Goal: Transaction & Acquisition: Purchase product/service

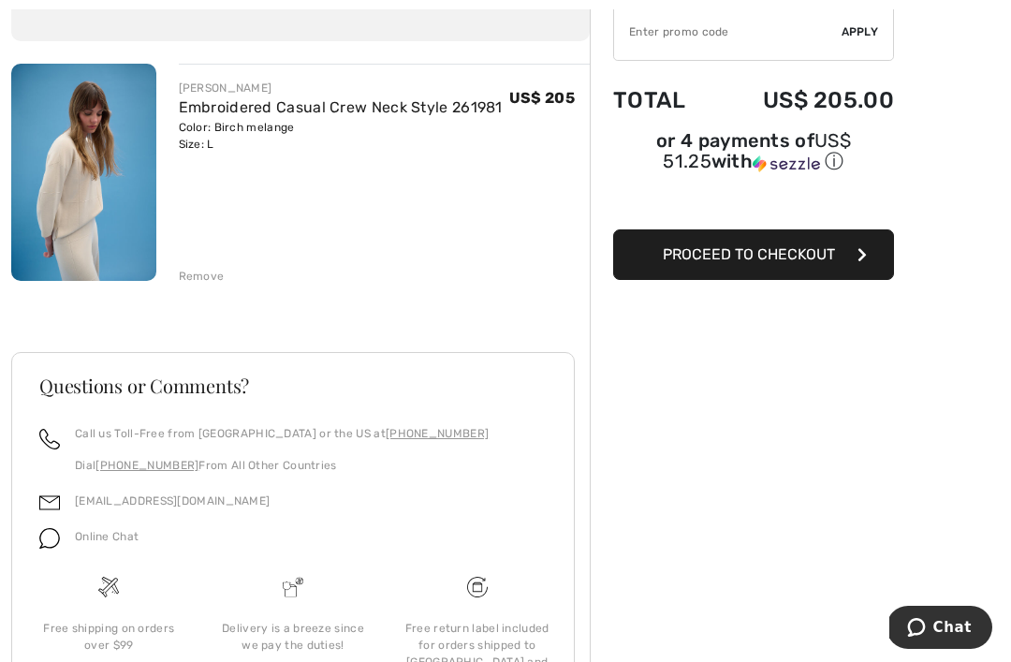
scroll to position [188, 0]
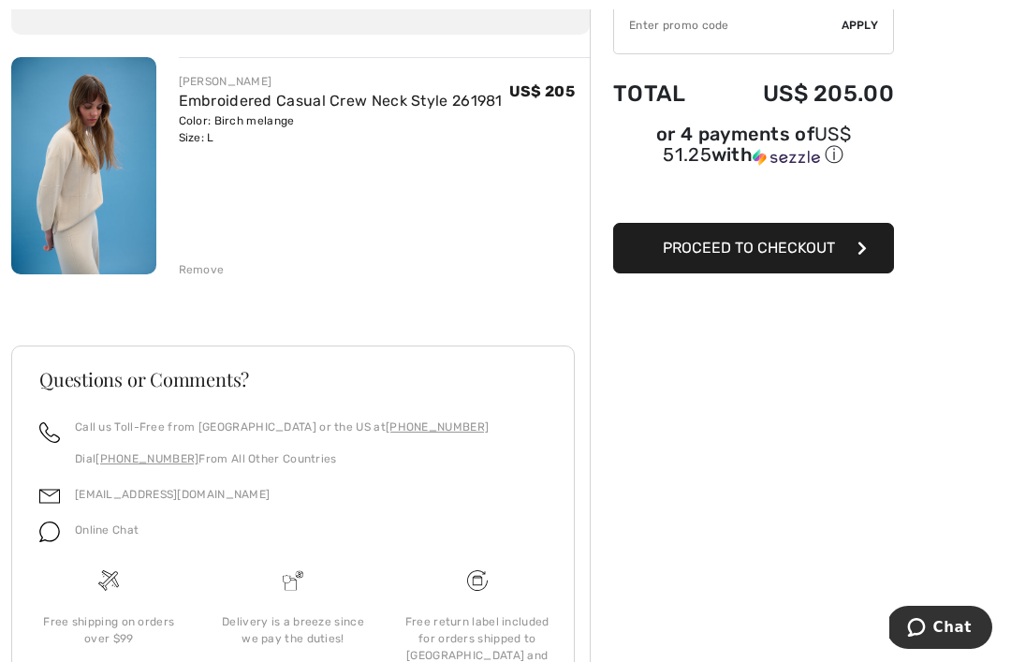
click at [741, 265] on button "Proceed to Checkout" at bounding box center [753, 248] width 281 height 51
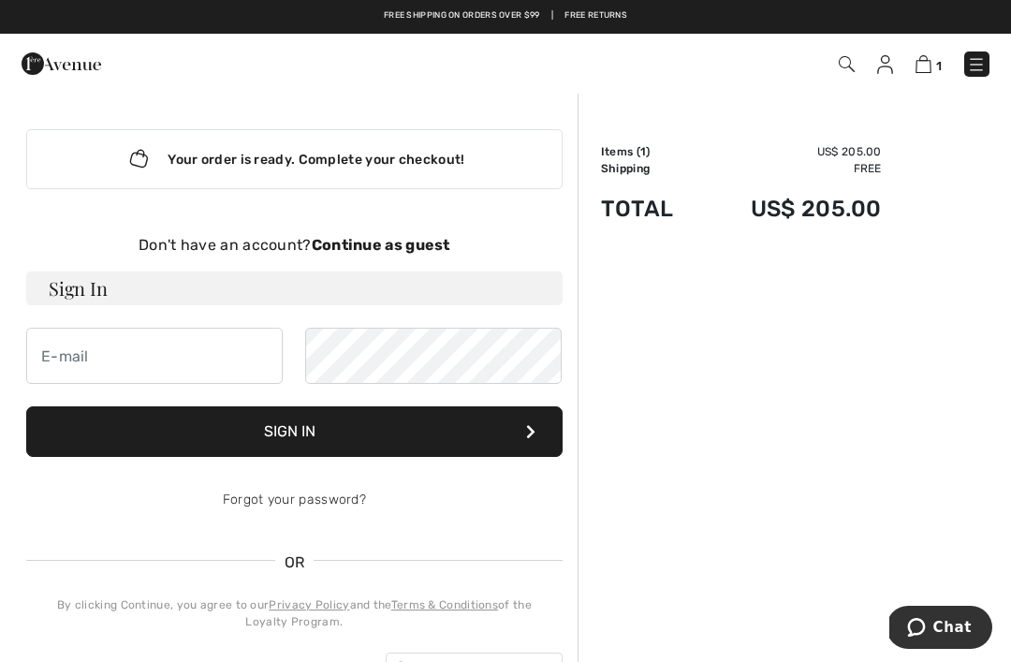
click at [393, 250] on strong "Continue as guest" at bounding box center [381, 245] width 139 height 18
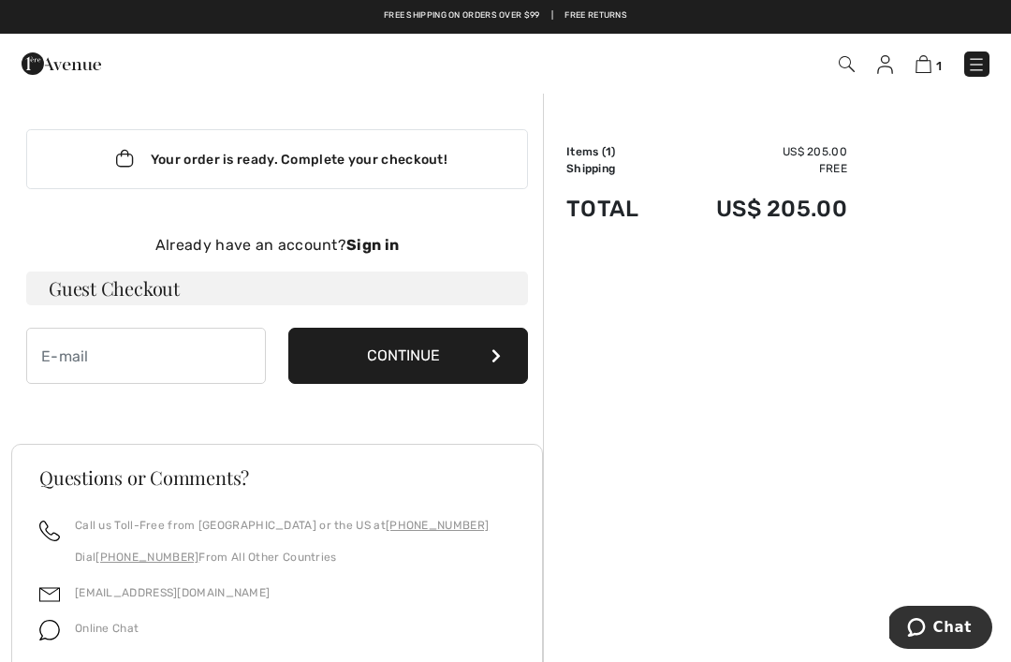
click at [111, 296] on h3 "Guest Checkout" at bounding box center [277, 288] width 502 height 34
click at [95, 358] on input "email" at bounding box center [146, 356] width 240 height 56
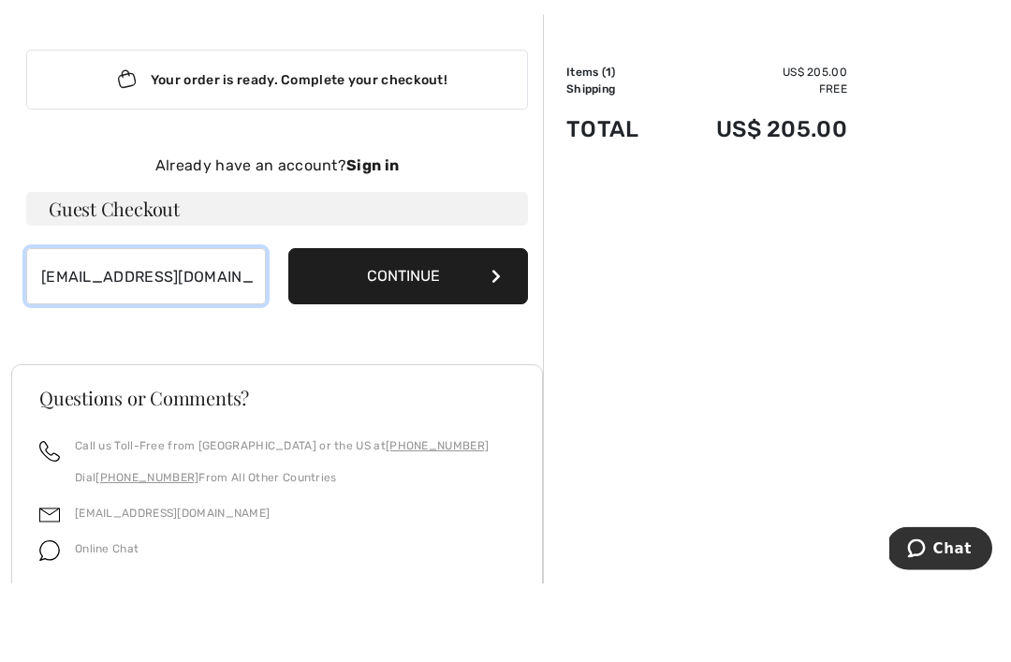
type input "spls623@gmail.com"
click at [417, 328] on button "Continue" at bounding box center [408, 356] width 240 height 56
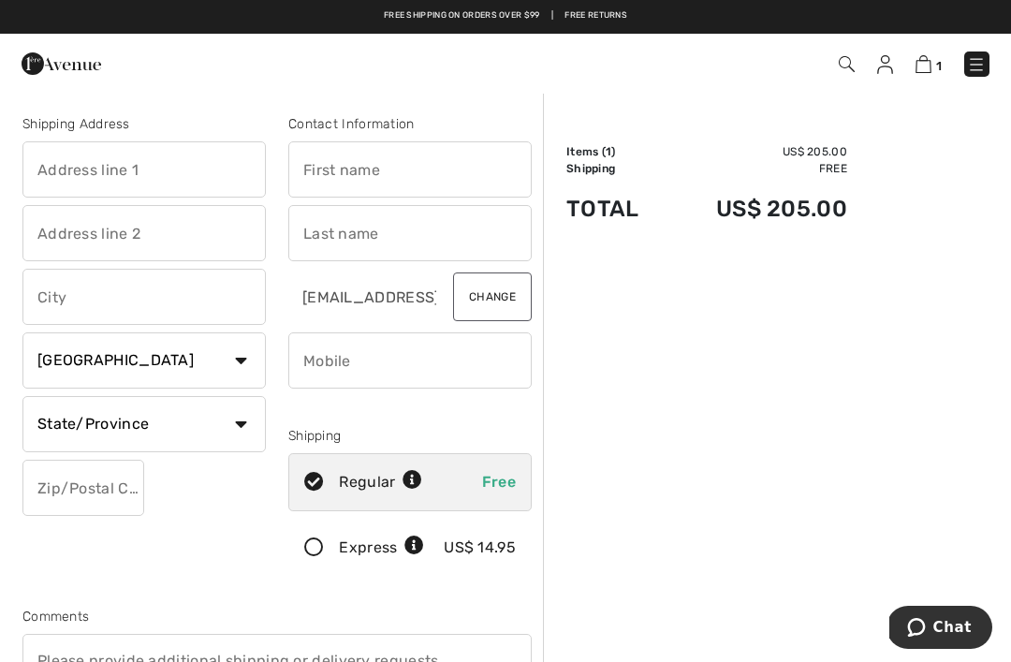
click at [334, 166] on input "text" at bounding box center [409, 169] width 243 height 56
type input "[PERSON_NAME]"
click at [329, 231] on input "text" at bounding box center [409, 233] width 243 height 56
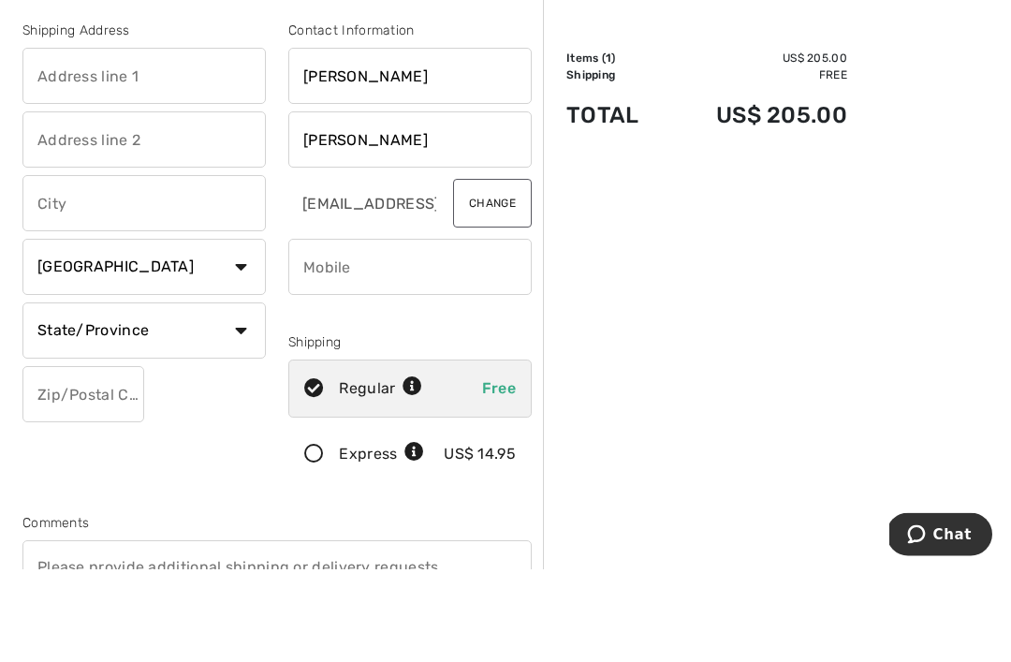
type input "[PERSON_NAME]"
click at [58, 141] on input "text" at bounding box center [143, 169] width 243 height 56
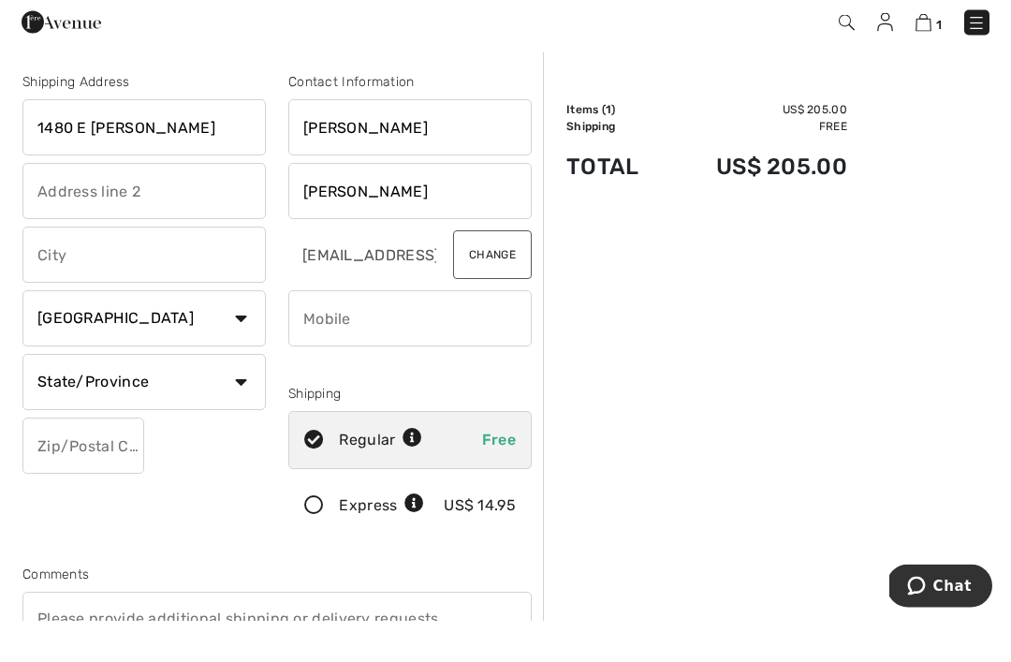
type input "1480 E [PERSON_NAME]"
click at [89, 269] on input "text" at bounding box center [143, 297] width 243 height 56
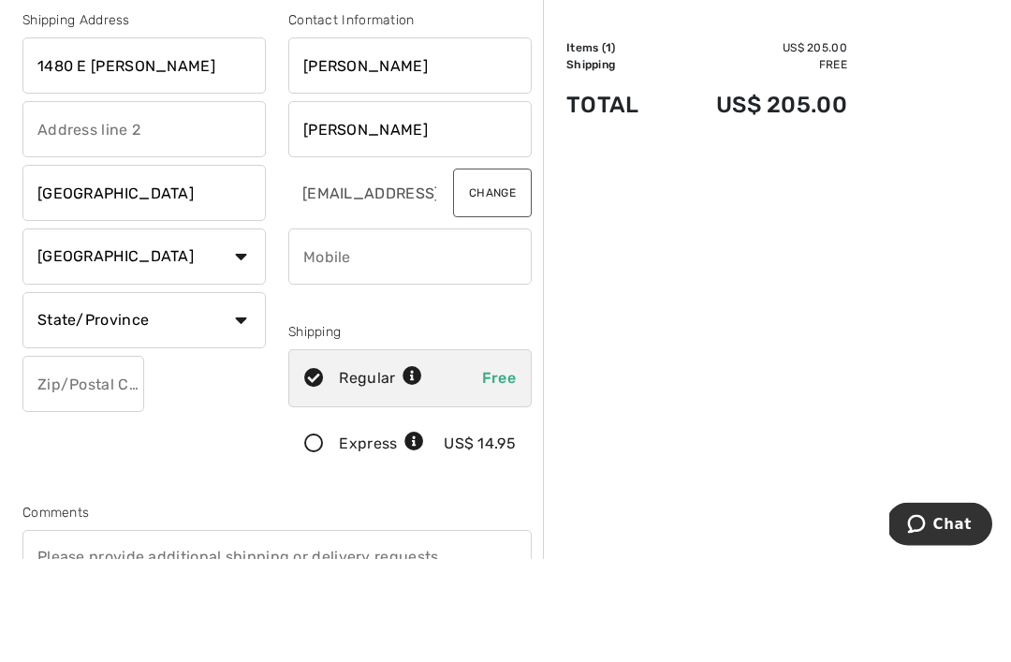
type input "Milwaukee"
click at [70, 332] on select "Country Canada United States Afghanistan Aland Islands Albania Algeria American…" at bounding box center [143, 360] width 243 height 56
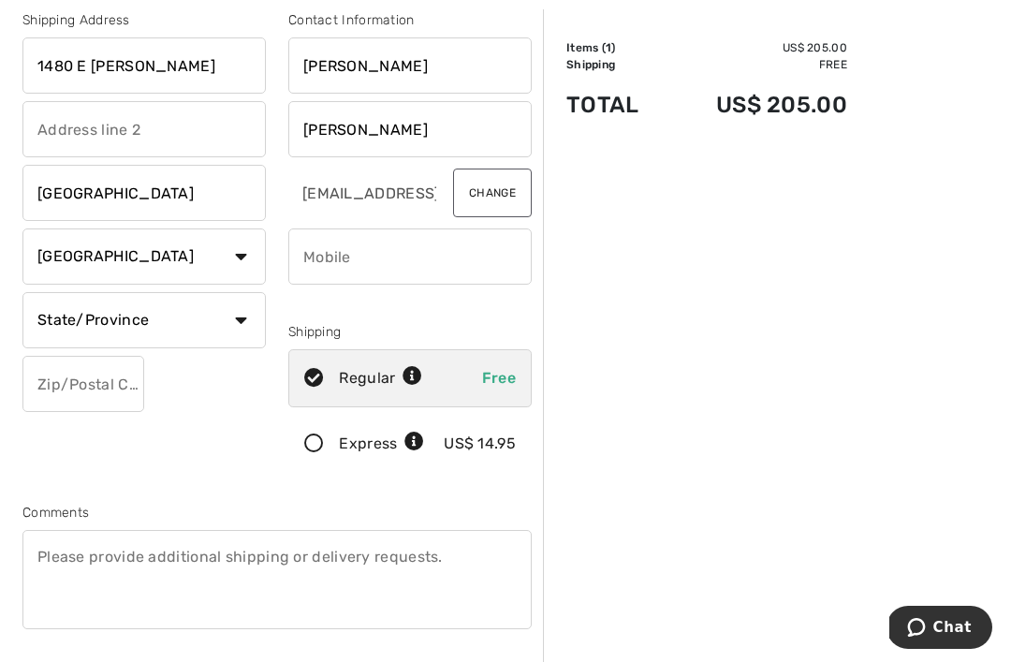
select select "US"
click at [118, 312] on select "State/Province Alabama Alaska American Samoa Arizona Arkansas California Colora…" at bounding box center [143, 320] width 243 height 56
select select "WI"
click at [68, 377] on input "text" at bounding box center [83, 384] width 122 height 56
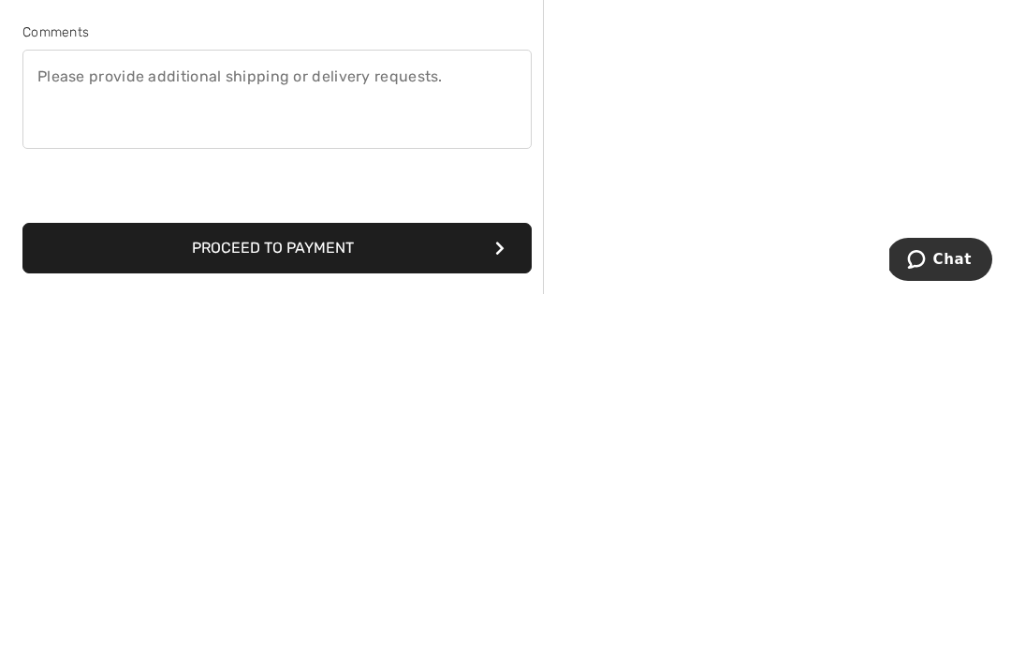
scroll to position [221, 0]
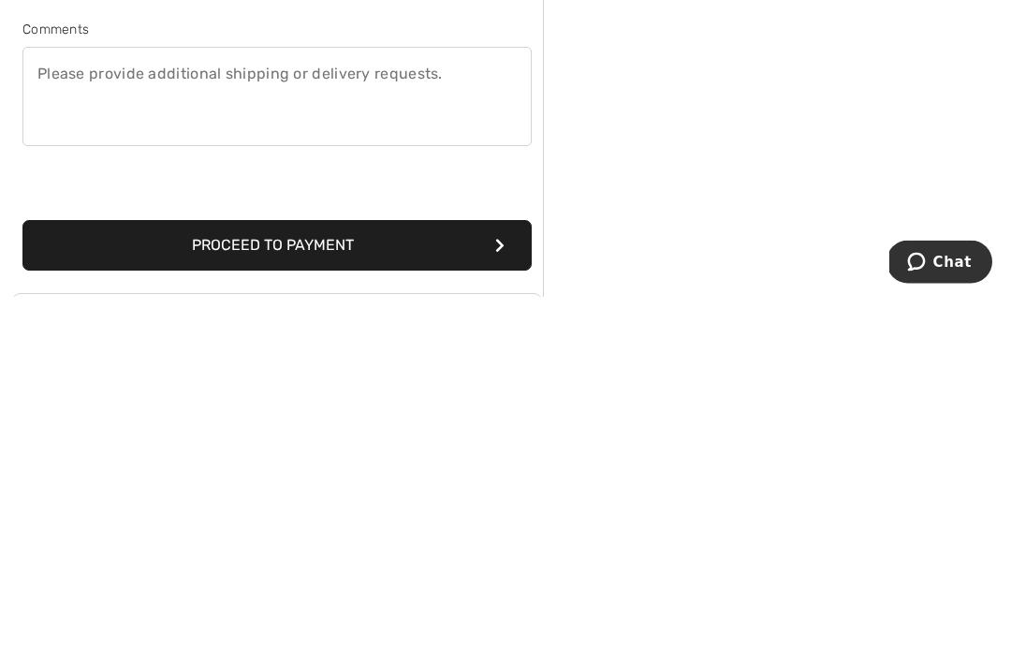
type input "53217"
click at [310, 586] on button "Proceed to Payment" at bounding box center [276, 611] width 509 height 51
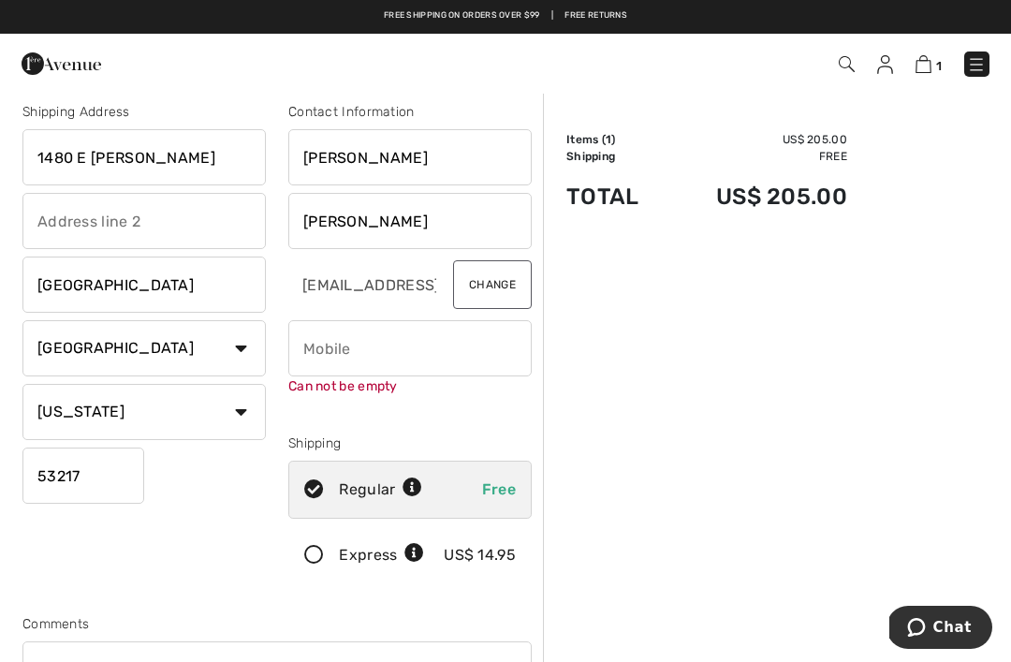
scroll to position [14, 0]
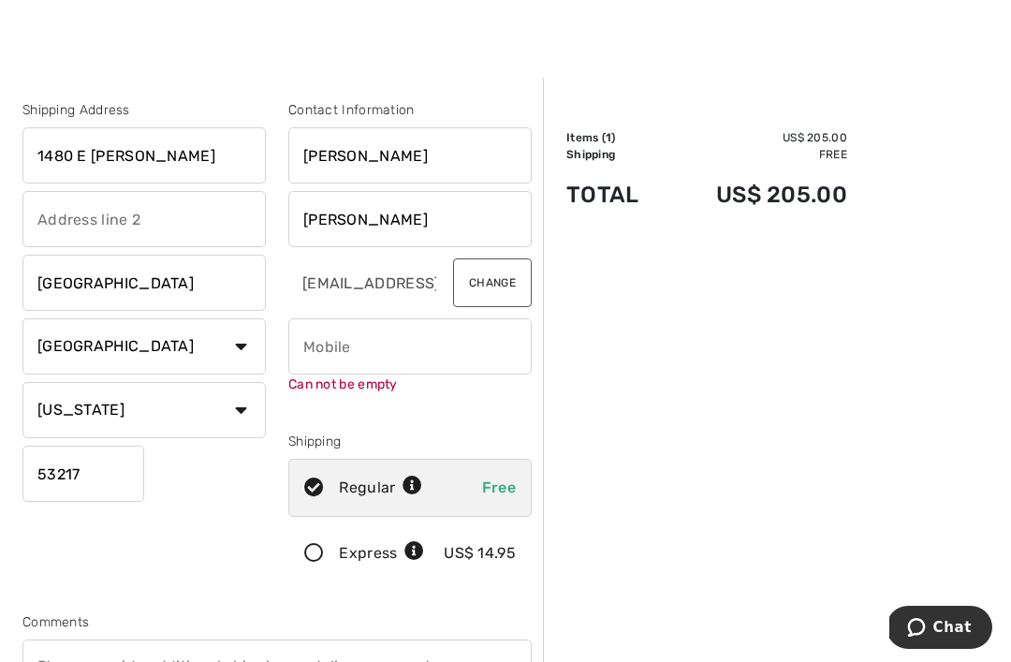
click at [323, 353] on input "phone" at bounding box center [409, 346] width 243 height 56
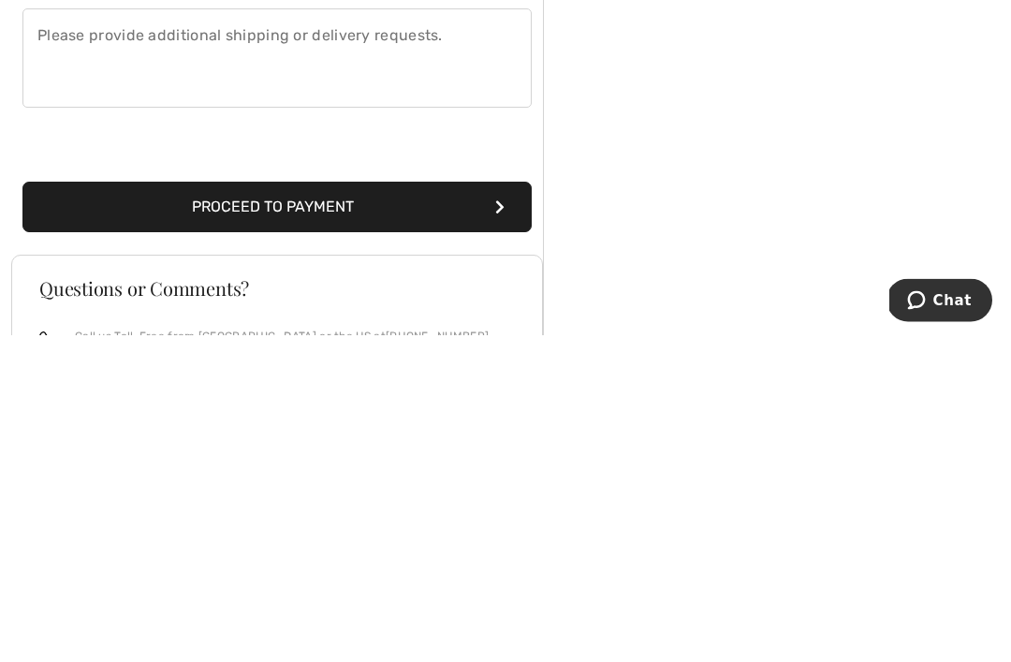
scroll to position [340, 0]
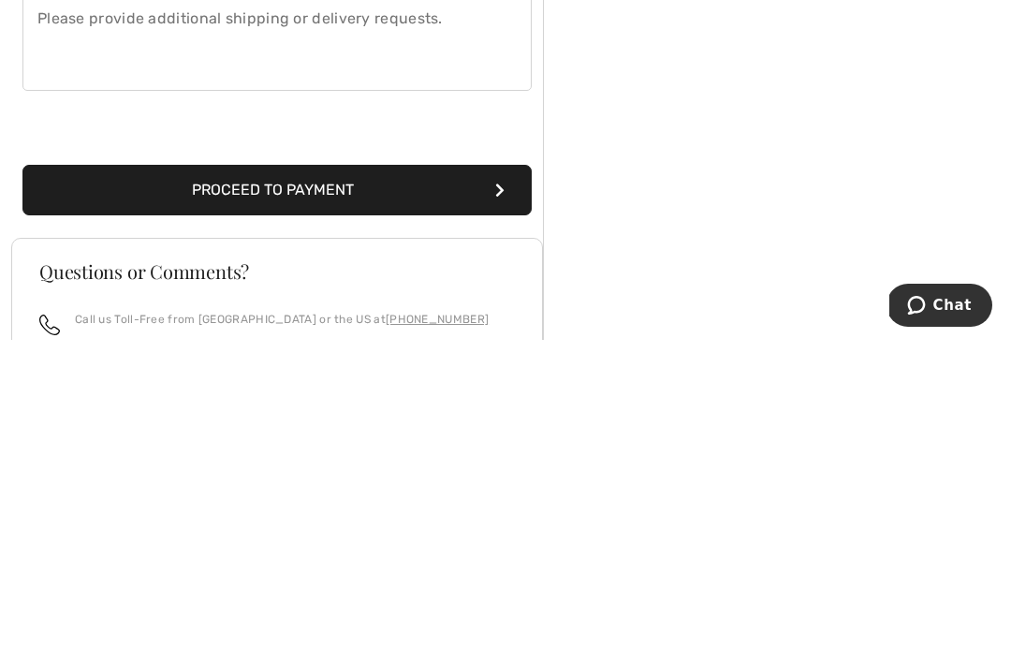
type input "4149758640"
click at [272, 487] on button "Proceed to Payment" at bounding box center [276, 512] width 509 height 51
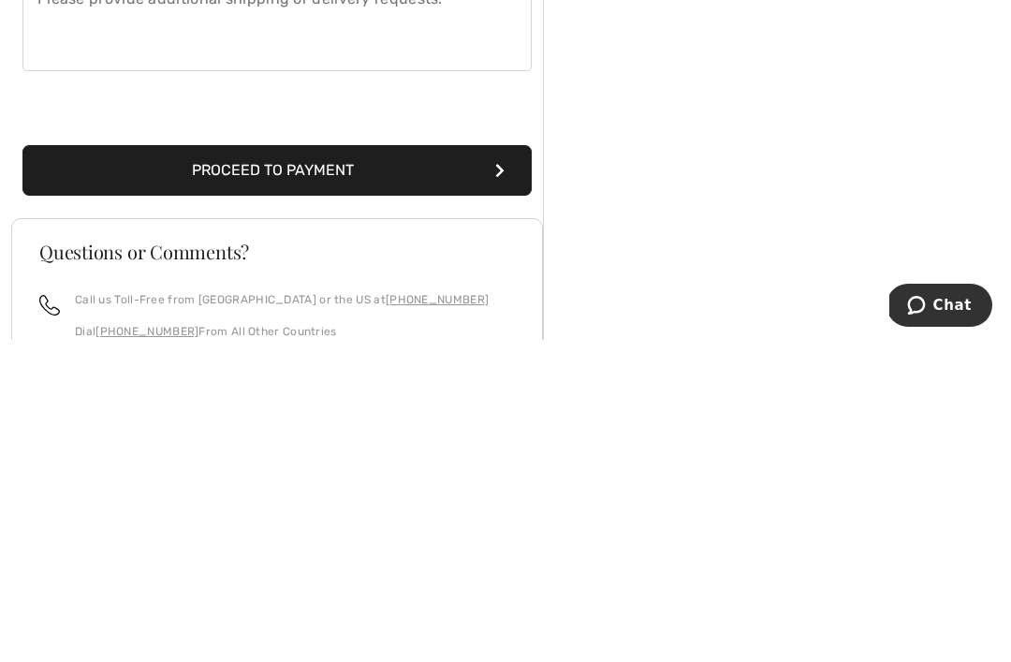
scroll to position [570, 0]
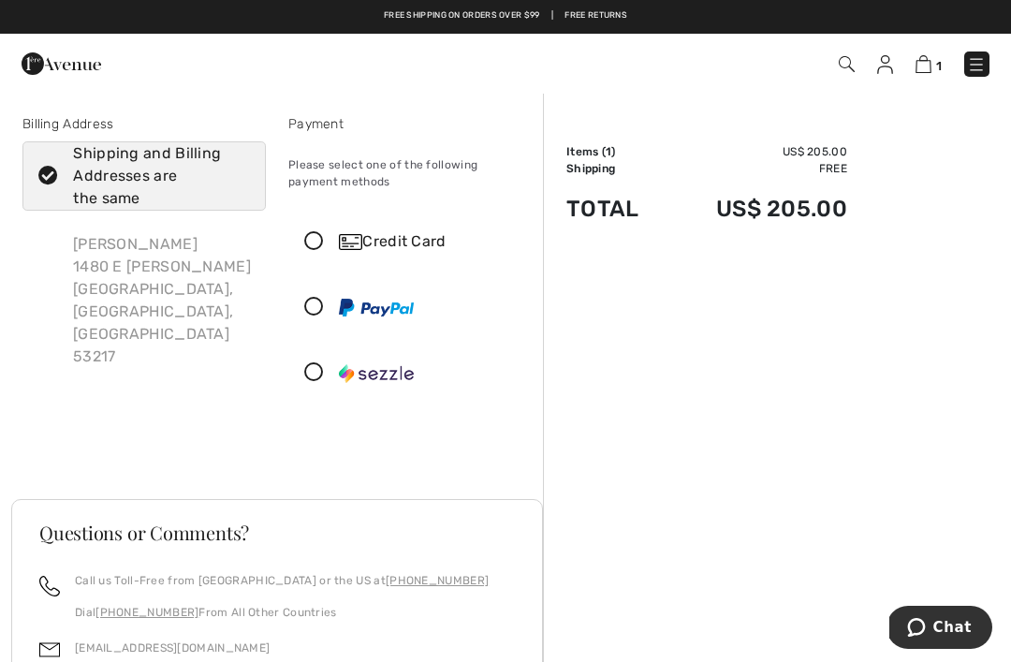
click at [325, 230] on div "Credit Card" at bounding box center [409, 241] width 241 height 56
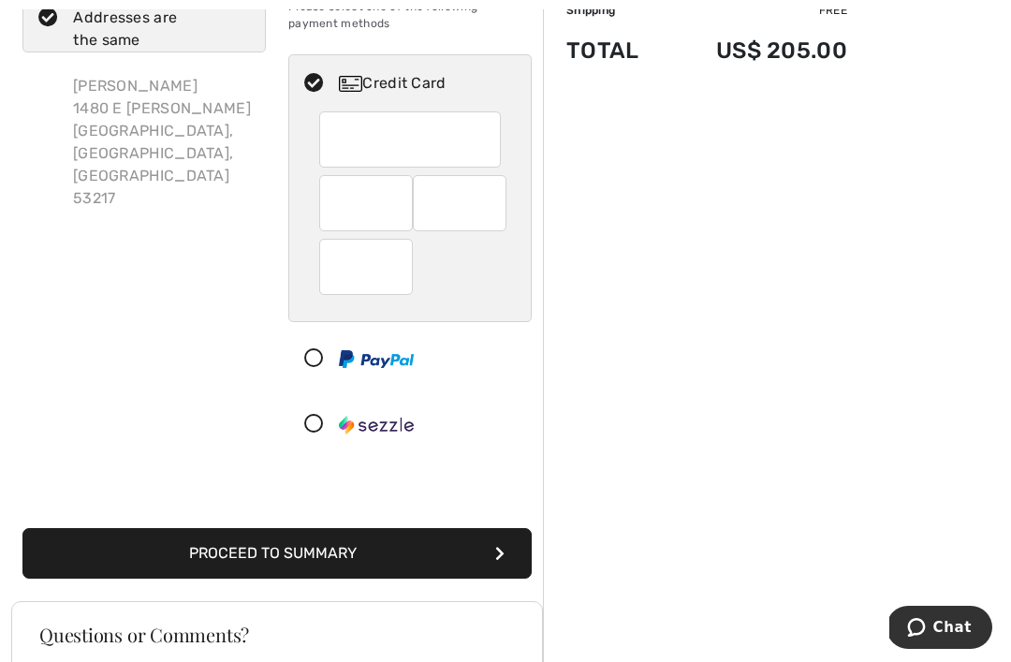
scroll to position [157, 0]
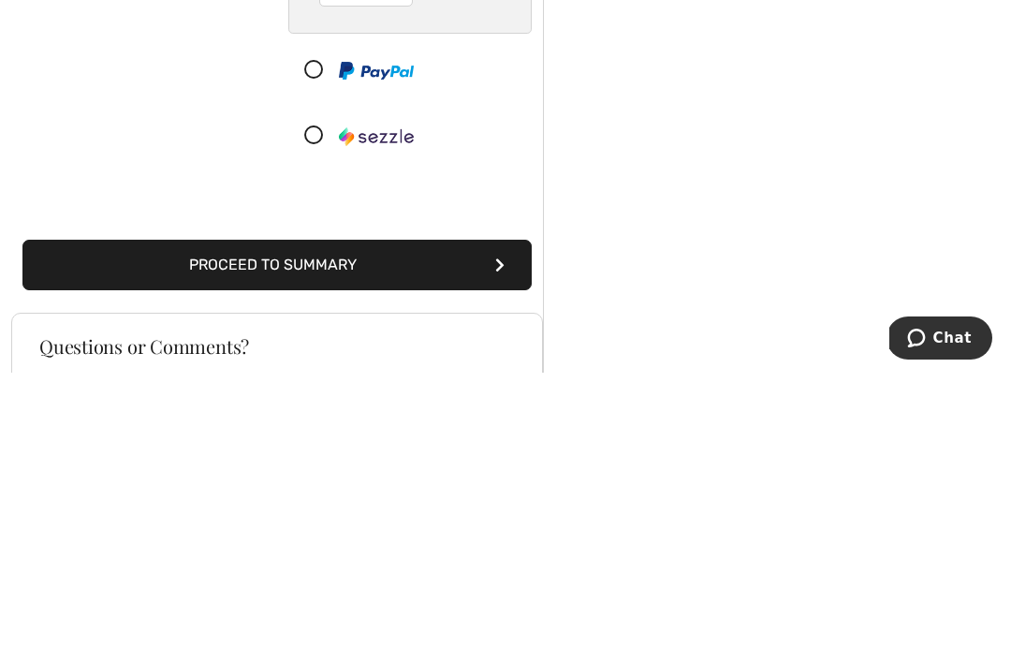
click at [274, 529] on button "Proceed to Summary" at bounding box center [276, 554] width 509 height 51
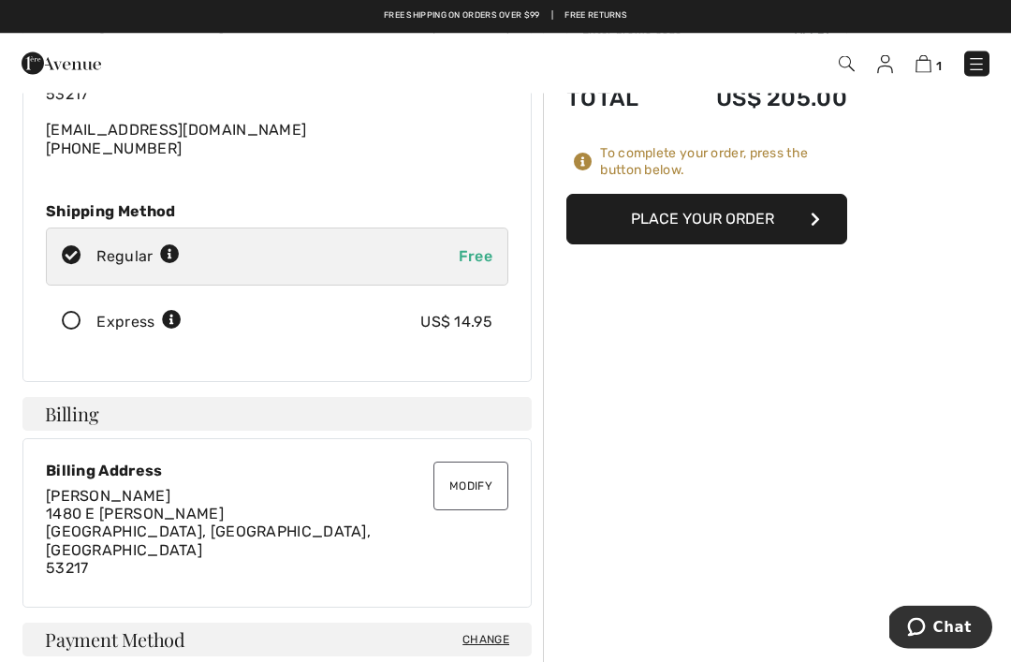
scroll to position [175, 0]
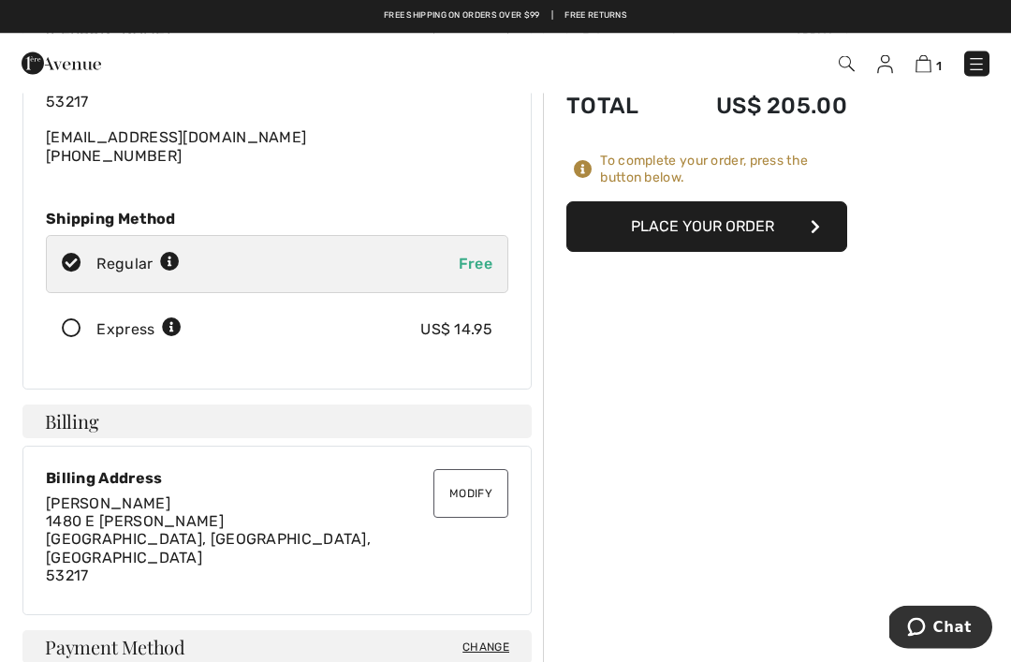
click at [713, 220] on button "Place Your Order" at bounding box center [706, 227] width 281 height 51
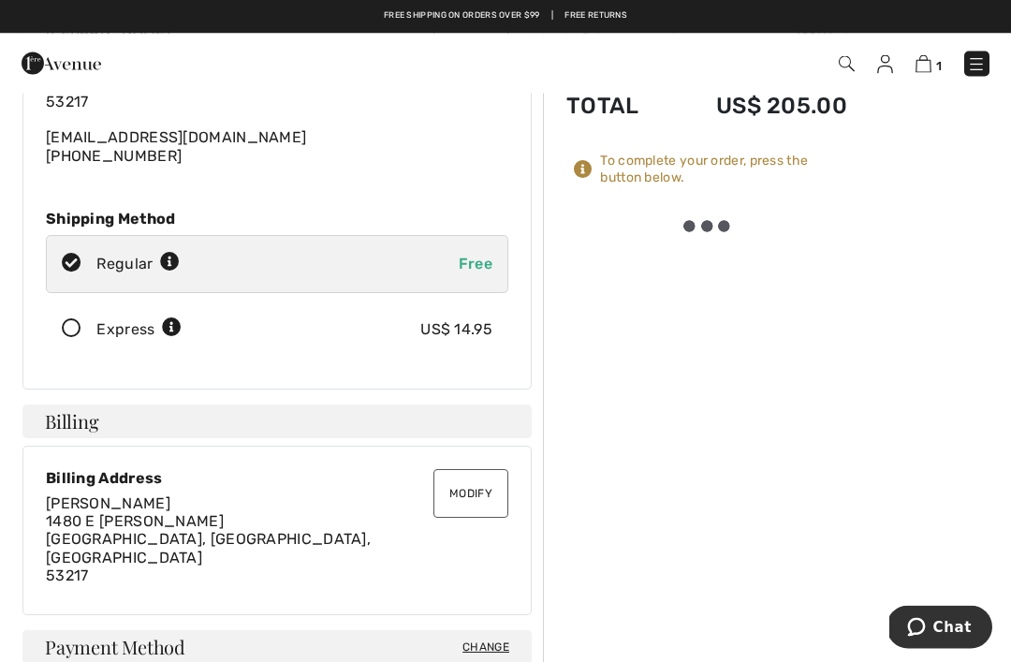
scroll to position [176, 0]
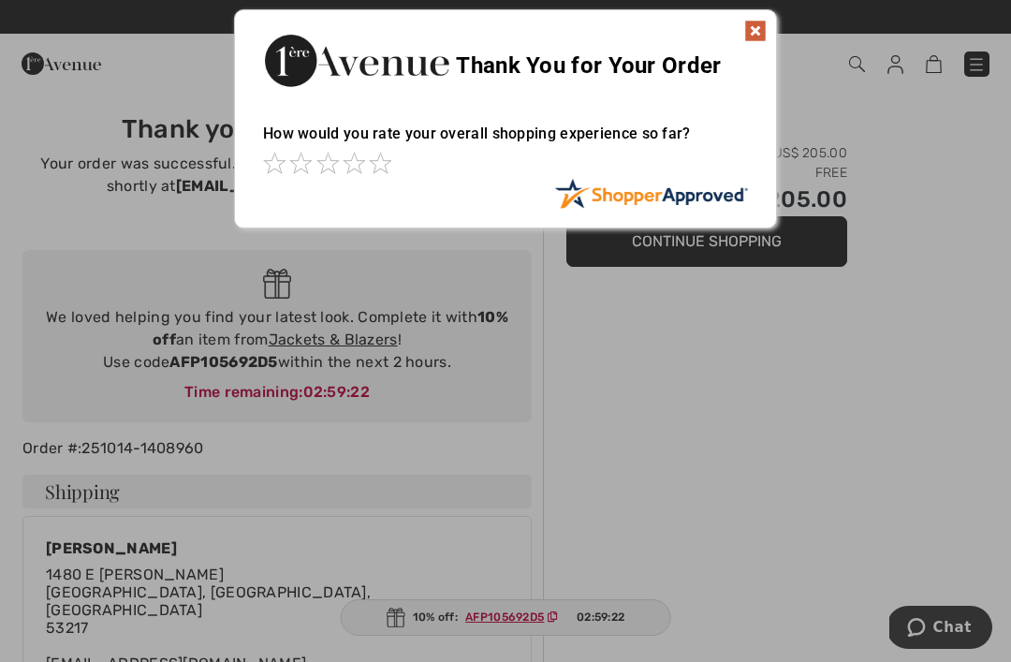
click at [759, 31] on img at bounding box center [755, 31] width 22 height 22
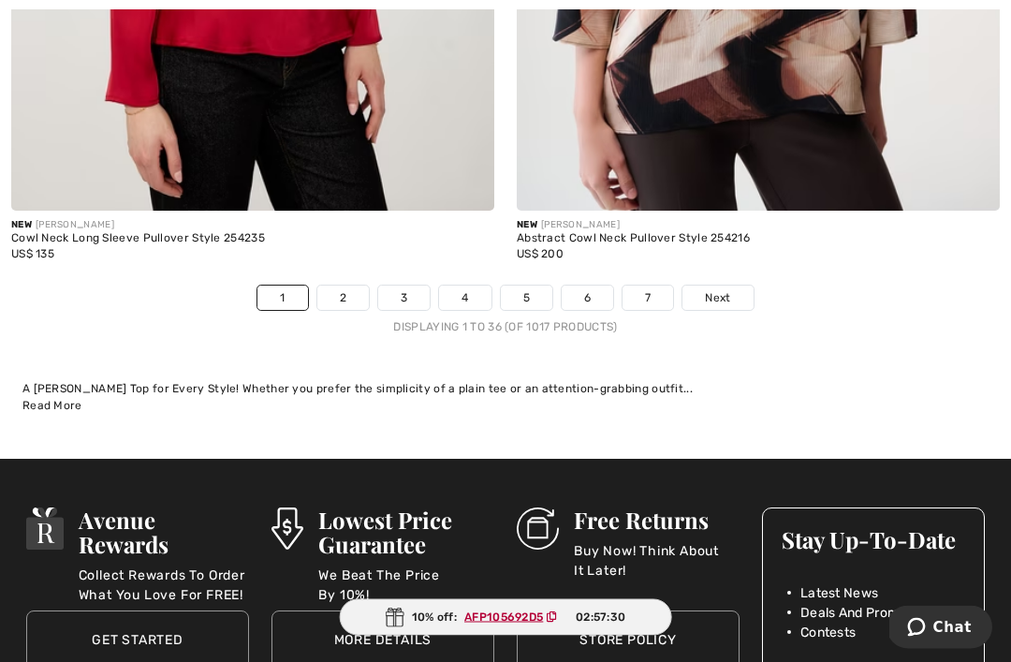
scroll to position [15076, 0]
click at [346, 291] on link "2" at bounding box center [342, 297] width 51 height 24
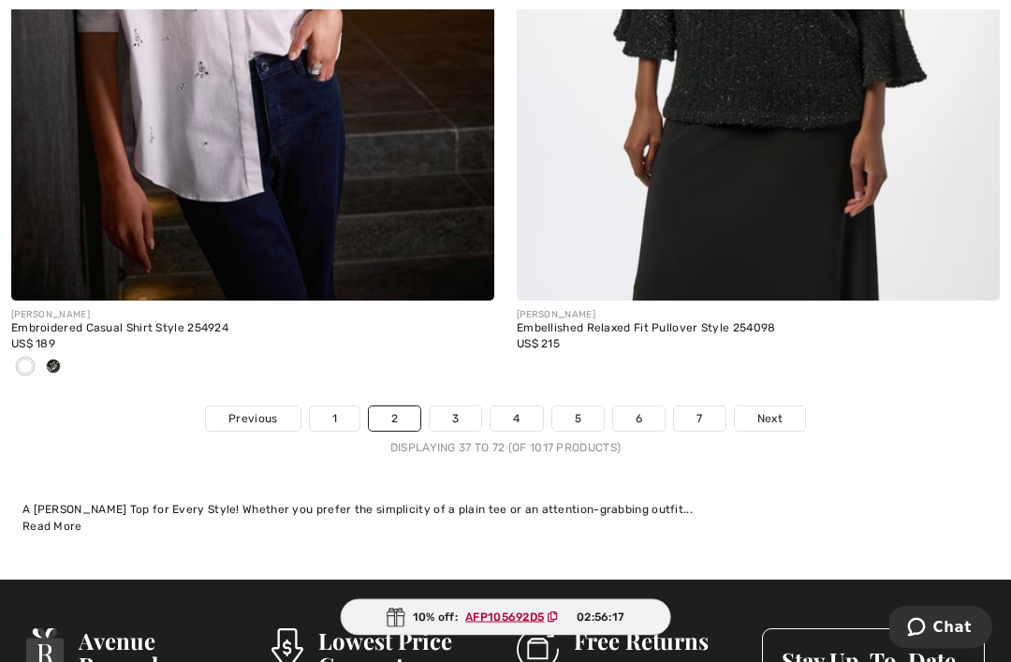
scroll to position [15164, 0]
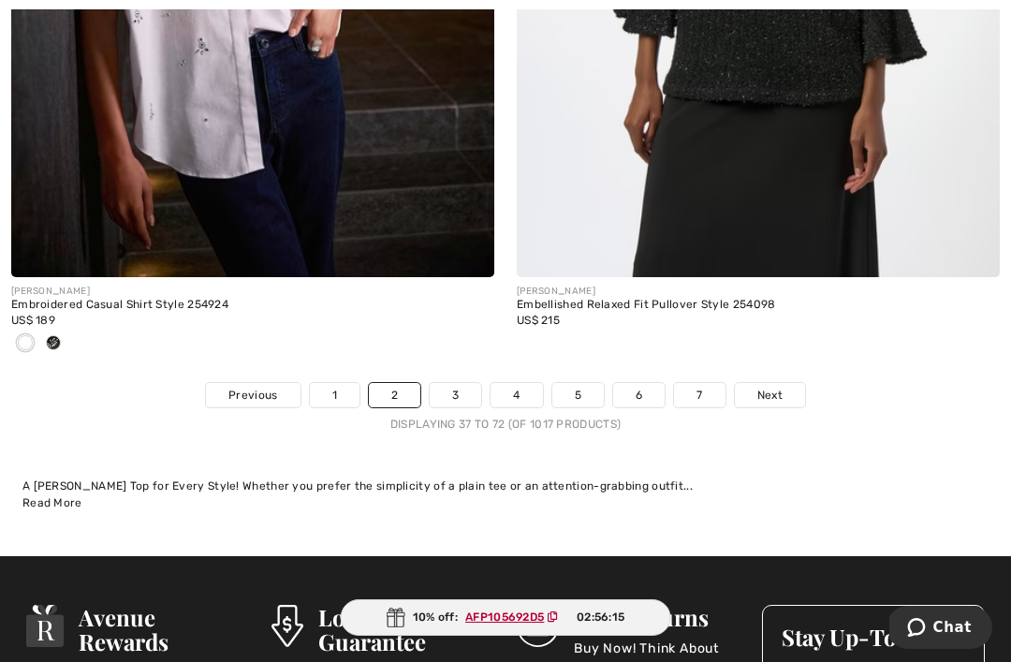
click at [455, 383] on link "3" at bounding box center [455, 395] width 51 height 24
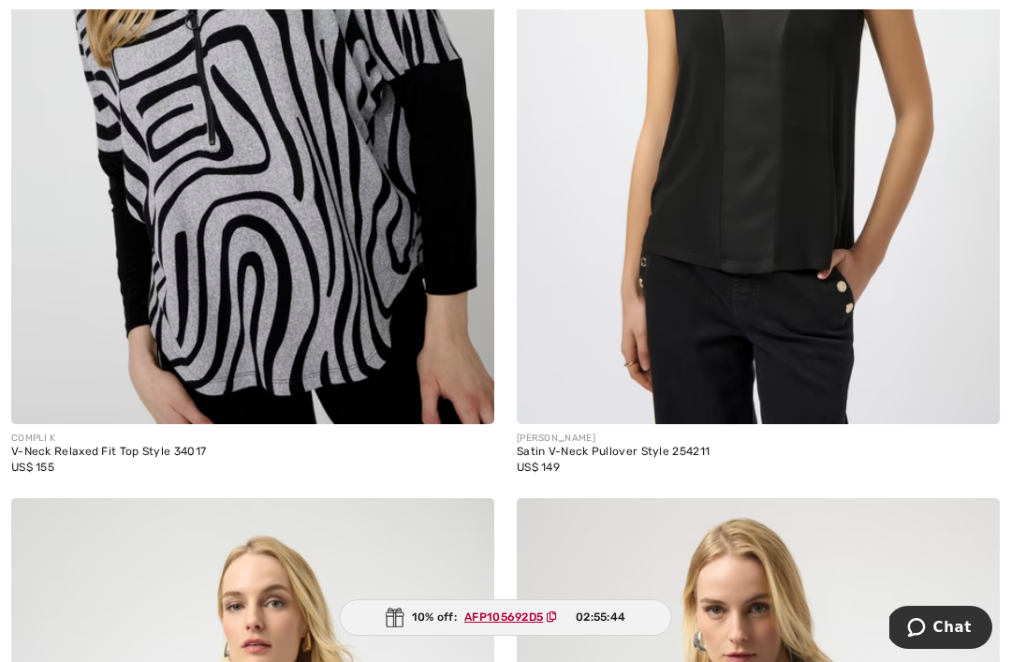
scroll to position [8966, 0]
